Goal: Task Accomplishment & Management: Use online tool/utility

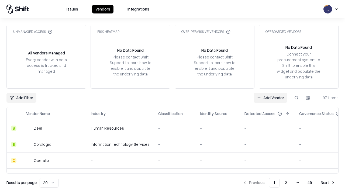
click at [271, 98] on link "Add Vendor" at bounding box center [271, 98] width 34 height 10
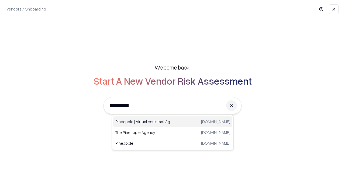
click at [173, 122] on div "Pineapple | Virtual Assistant Agency [DOMAIN_NAME]" at bounding box center [172, 122] width 119 height 11
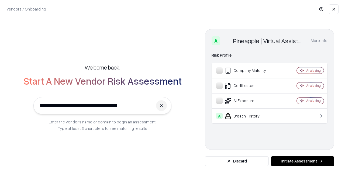
type input "**********"
click at [303, 161] on button "Initiate Assessment" at bounding box center [302, 162] width 63 height 10
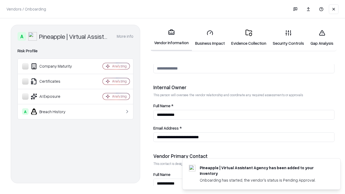
scroll to position [280, 0]
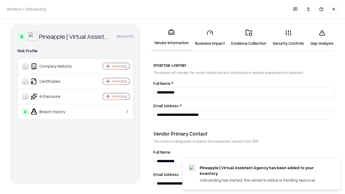
click at [210, 38] on link "Business Impact" at bounding box center [210, 37] width 36 height 25
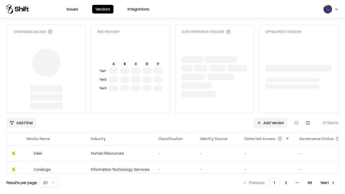
click at [271, 118] on link "Add Vendor" at bounding box center [271, 123] width 34 height 10
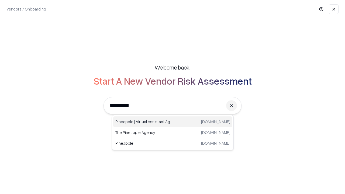
click at [173, 122] on div "Pineapple | Virtual Assistant Agency [DOMAIN_NAME]" at bounding box center [172, 122] width 119 height 11
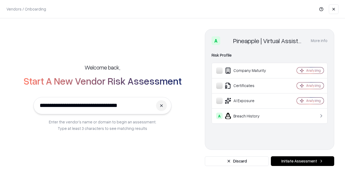
type input "**********"
click at [303, 161] on button "Initiate Assessment" at bounding box center [302, 162] width 63 height 10
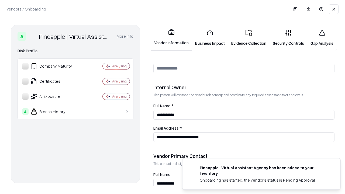
scroll to position [280, 0]
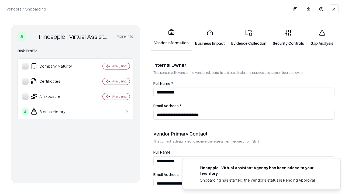
click at [322, 38] on link "Gap Analysis" at bounding box center [322, 37] width 29 height 25
